Goal: Transaction & Acquisition: Purchase product/service

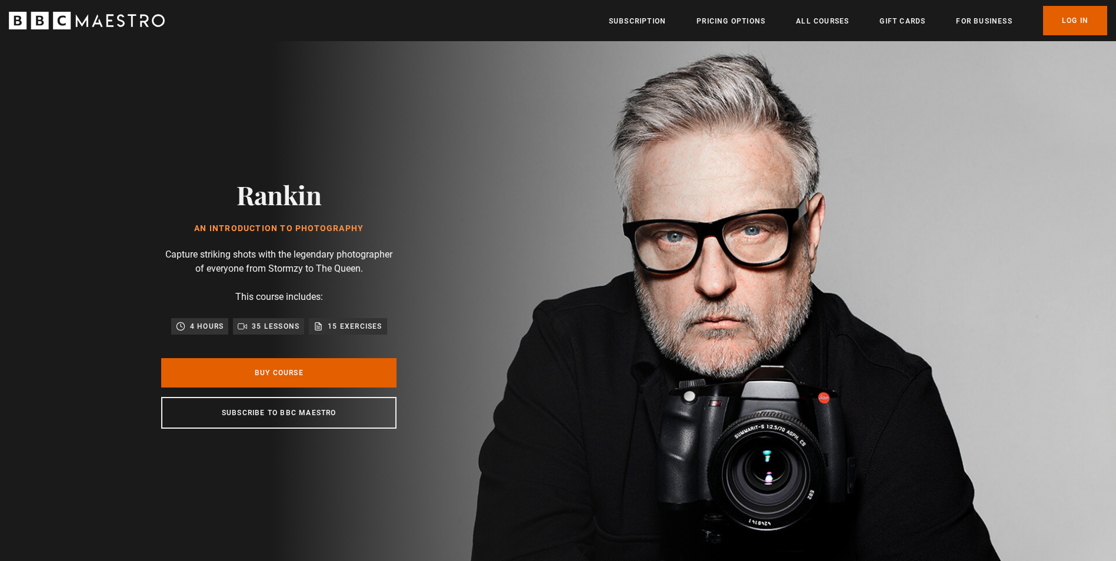
click at [909, 4] on header "Menu Close Subscription Pricing Options All Courses Gift Cards For business Alr…" at bounding box center [558, 20] width 1116 height 41
click at [905, 18] on link "Gift Cards" at bounding box center [902, 21] width 46 height 12
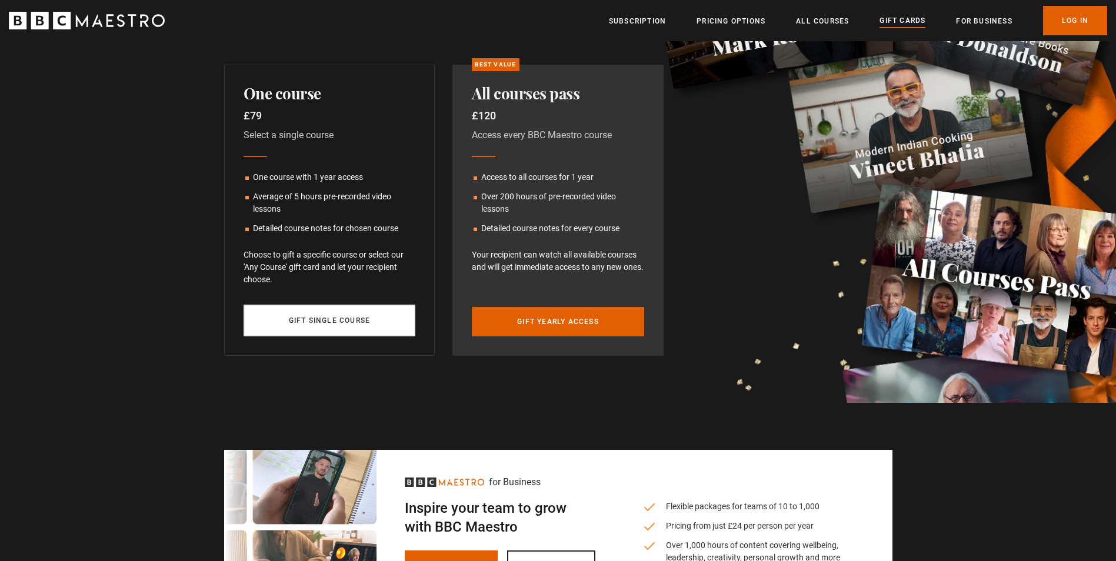
click at [324, 316] on link "Gift single course" at bounding box center [329, 321] width 172 height 32
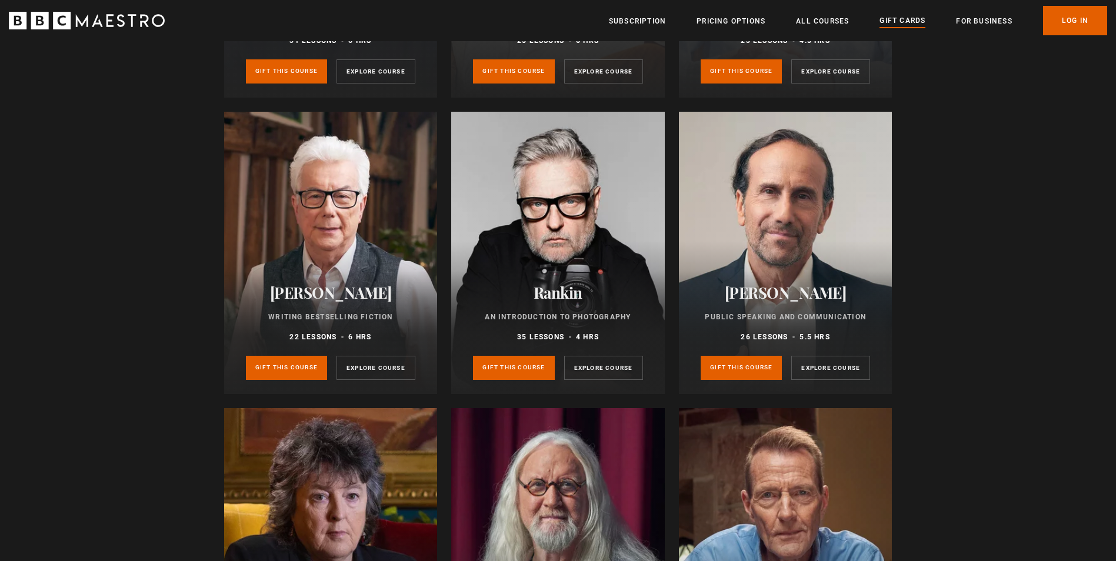
scroll to position [3612, 0]
click at [529, 373] on link "Gift this course" at bounding box center [513, 367] width 81 height 24
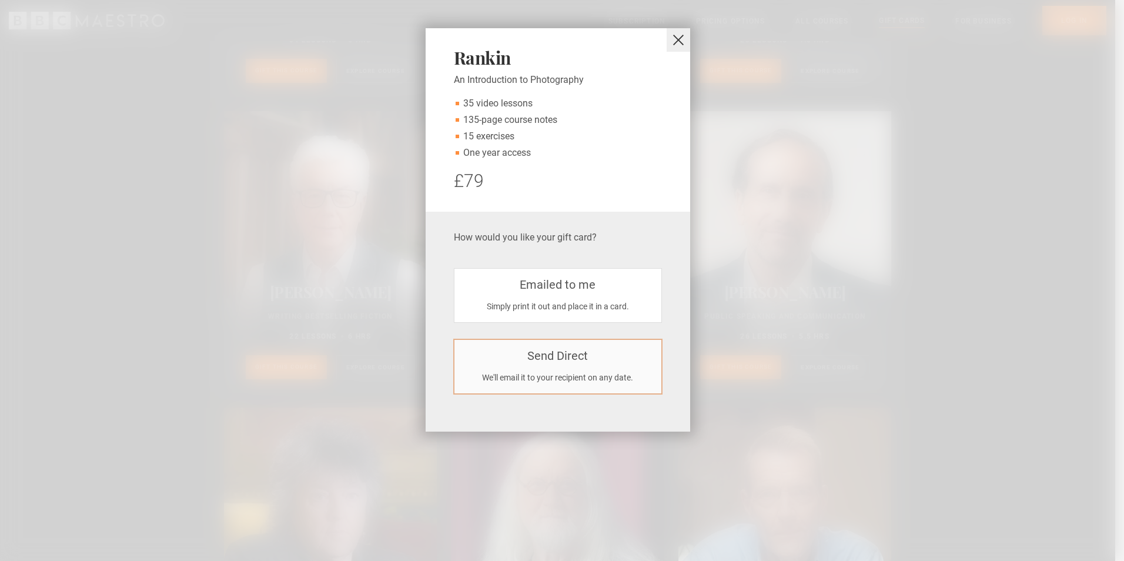
click at [525, 373] on div "We'll email it to your recipient on any date." at bounding box center [558, 378] width 188 height 12
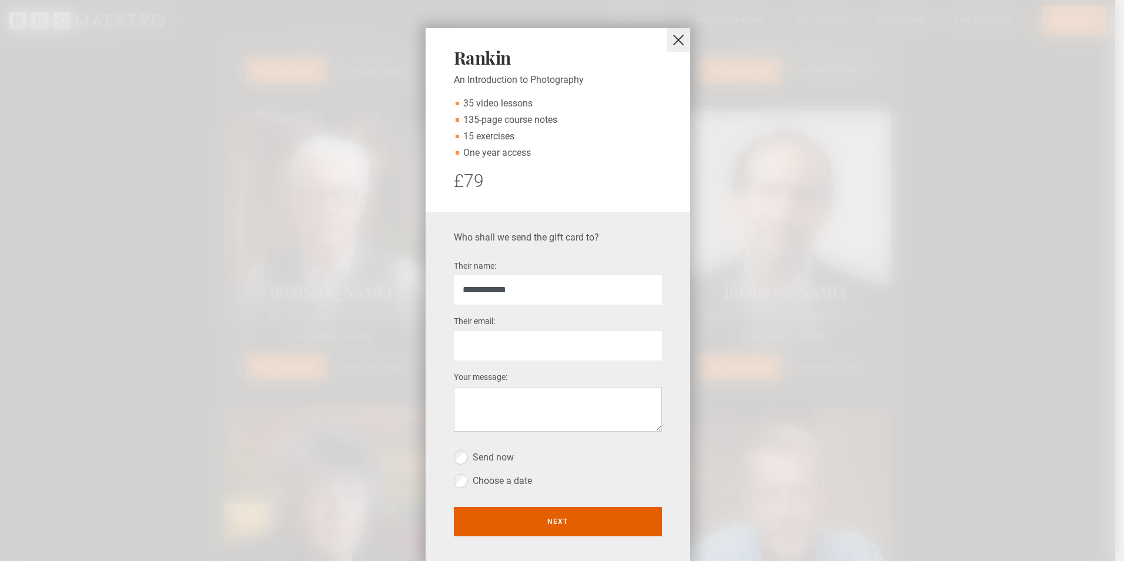
type input "**********"
click at [520, 346] on input "Their email: *" at bounding box center [558, 345] width 208 height 29
click at [674, 44] on button "close" at bounding box center [679, 40] width 24 height 24
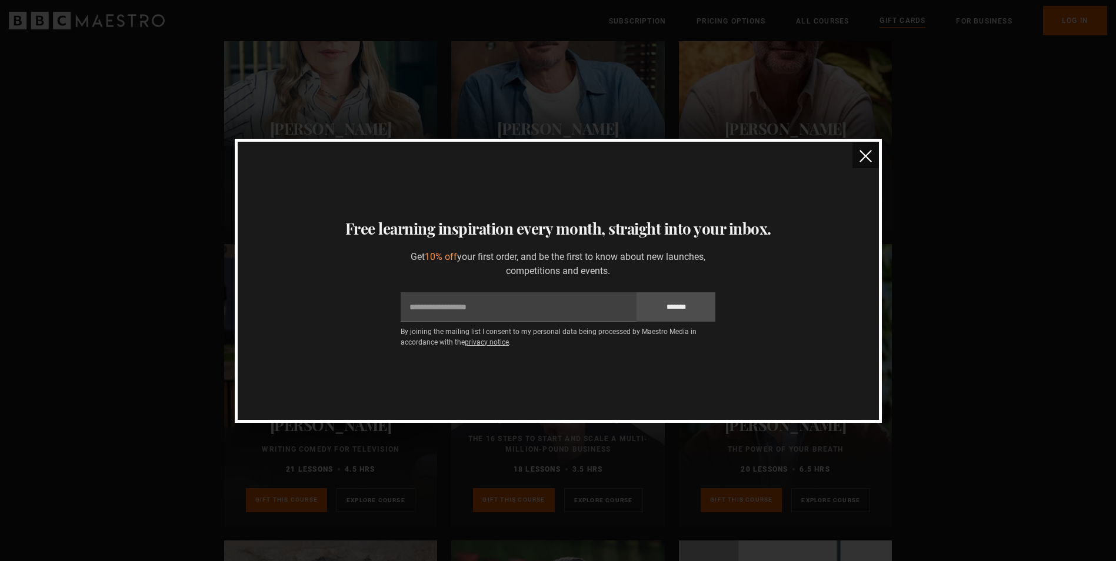
scroll to position [2024, 0]
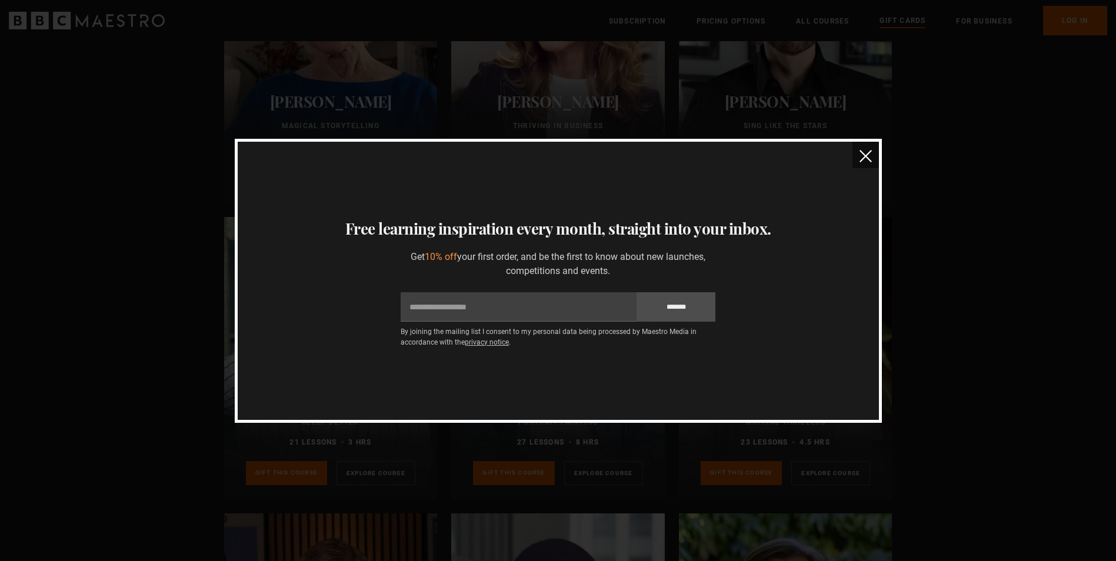
click at [870, 153] on img "close" at bounding box center [865, 156] width 12 height 12
